Goal: Task Accomplishment & Management: Manage account settings

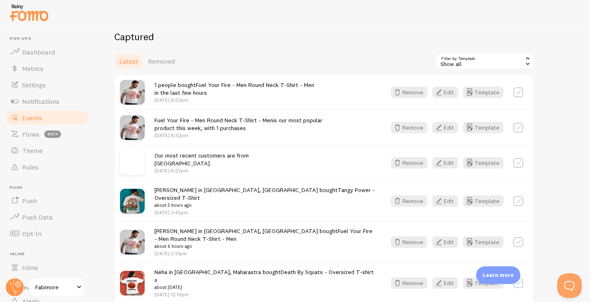
scroll to position [216, 0]
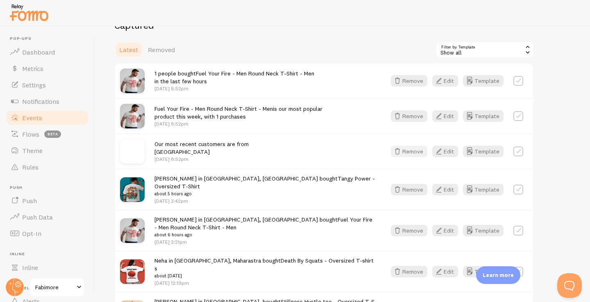
click at [402, 152] on icon "button" at bounding box center [398, 151] width 10 height 10
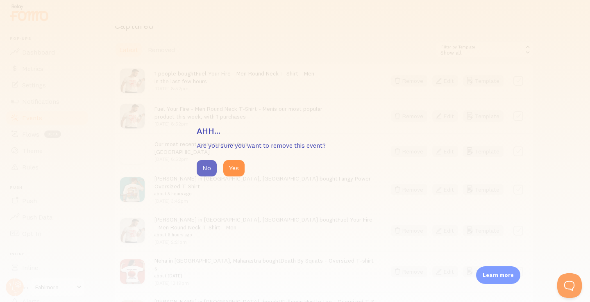
click at [202, 166] on button "No" at bounding box center [207, 168] width 20 height 16
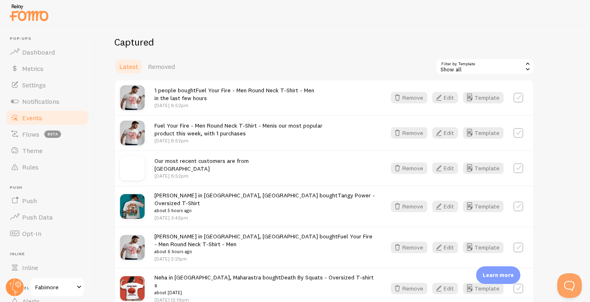
scroll to position [198, 0]
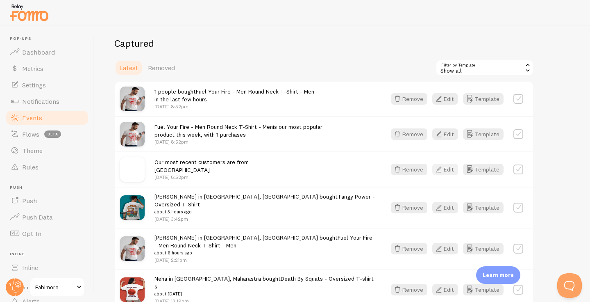
click at [443, 165] on icon "button" at bounding box center [439, 169] width 10 height 10
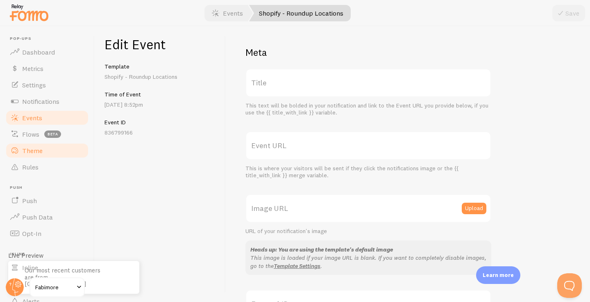
click at [43, 156] on link "Theme" at bounding box center [47, 150] width 84 height 16
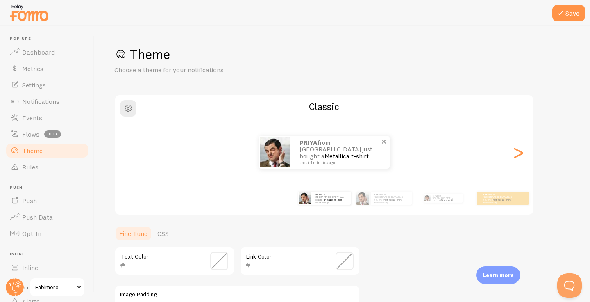
click at [308, 164] on div "PRIYA from [GEOGRAPHIC_DATA] just bought a Metallica t-shirt about 4 minutes ago" at bounding box center [340, 152] width 98 height 33
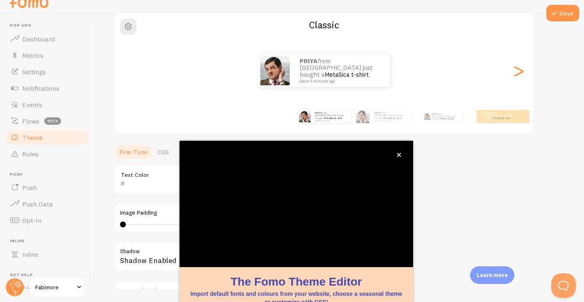
scroll to position [69, 0]
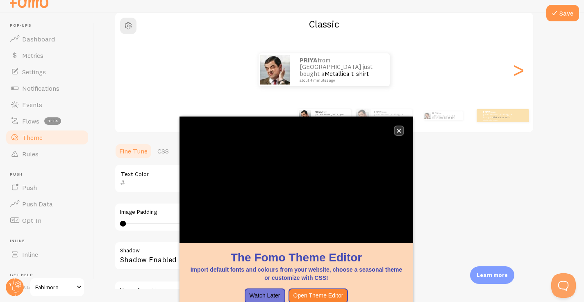
click at [398, 134] on button "close," at bounding box center [399, 130] width 9 height 9
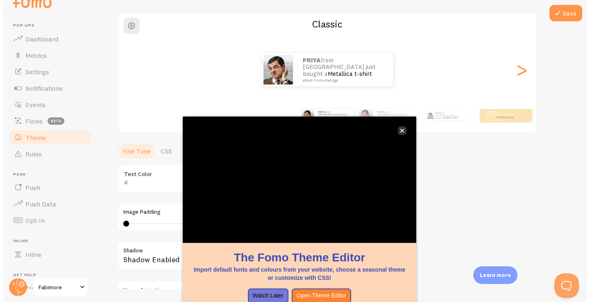
scroll to position [0, 0]
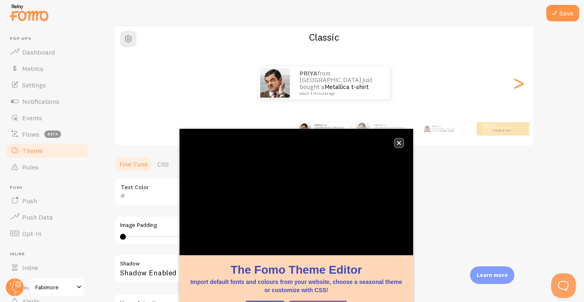
click at [397, 141] on icon "close," at bounding box center [399, 143] width 4 height 4
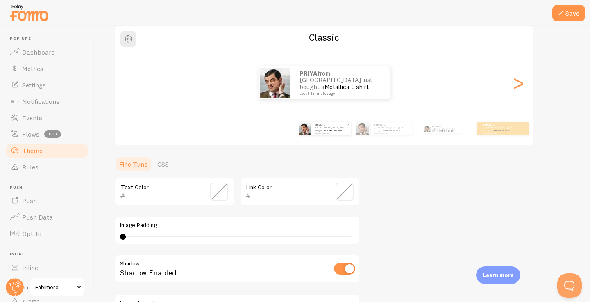
click at [328, 134] on div "PRIYA from [GEOGRAPHIC_DATA] just bought a Metallica t-shirt about 4 minutes ago" at bounding box center [330, 128] width 39 height 13
click at [356, 134] on img at bounding box center [362, 128] width 13 height 13
click at [514, 85] on div ">" at bounding box center [518, 82] width 10 height 59
type input "0"
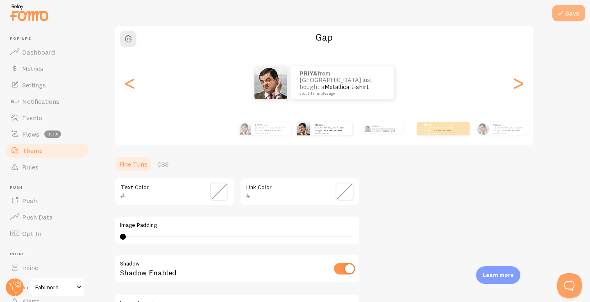
click at [565, 11] on button "Save" at bounding box center [568, 13] width 33 height 16
